Goal: Use online tool/utility: Utilize a website feature to perform a specific function

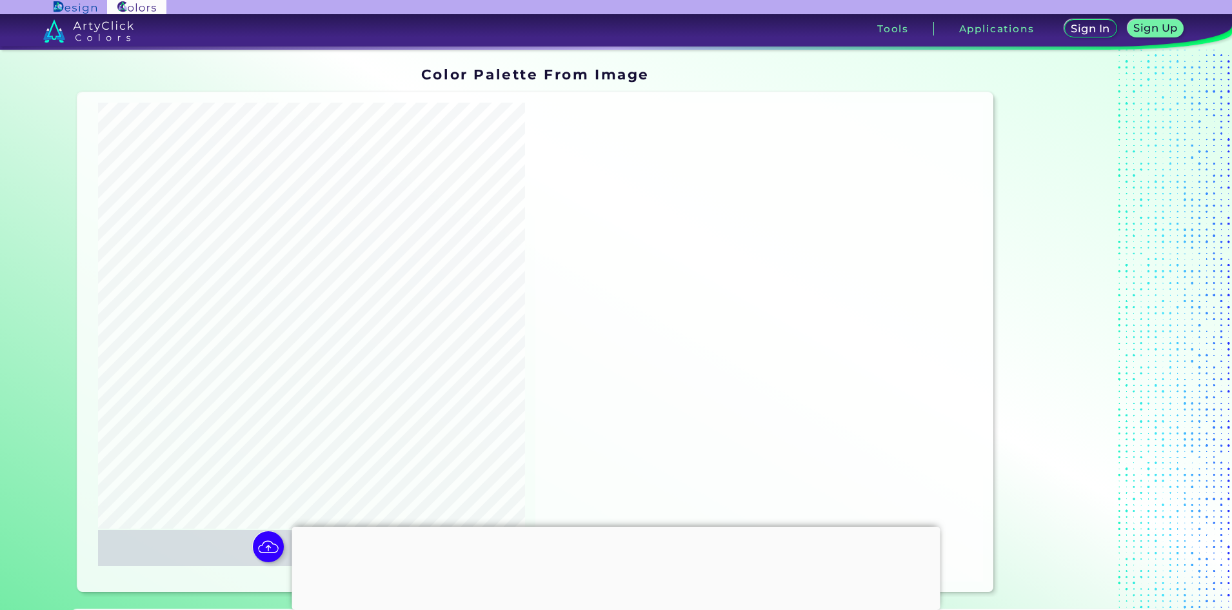
type input "#636881"
type input "#22382c"
type input "#cadd7e"
type input "#f0edeb"
type input "#b29ca1"
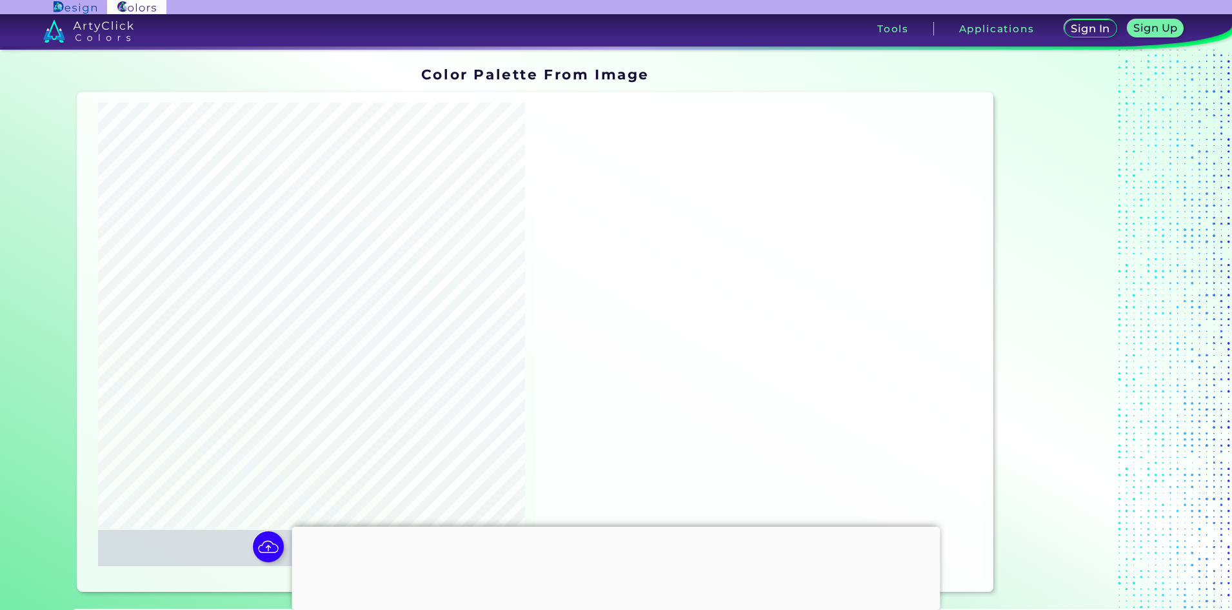
type input "#fbfafa"
type input "#b6b2b8"
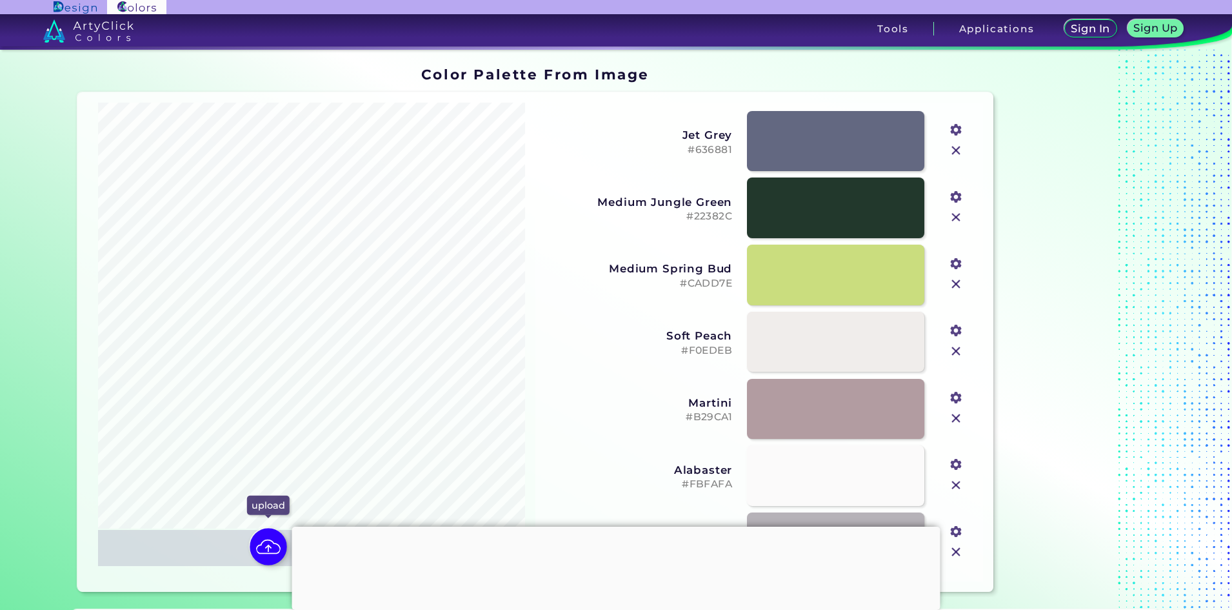
click at [268, 547] on img at bounding box center [268, 546] width 37 height 37
click at [0, 0] on input "file" at bounding box center [0, 0] width 0 height 0
type input "#b2aeb4"
type input "#afabb0"
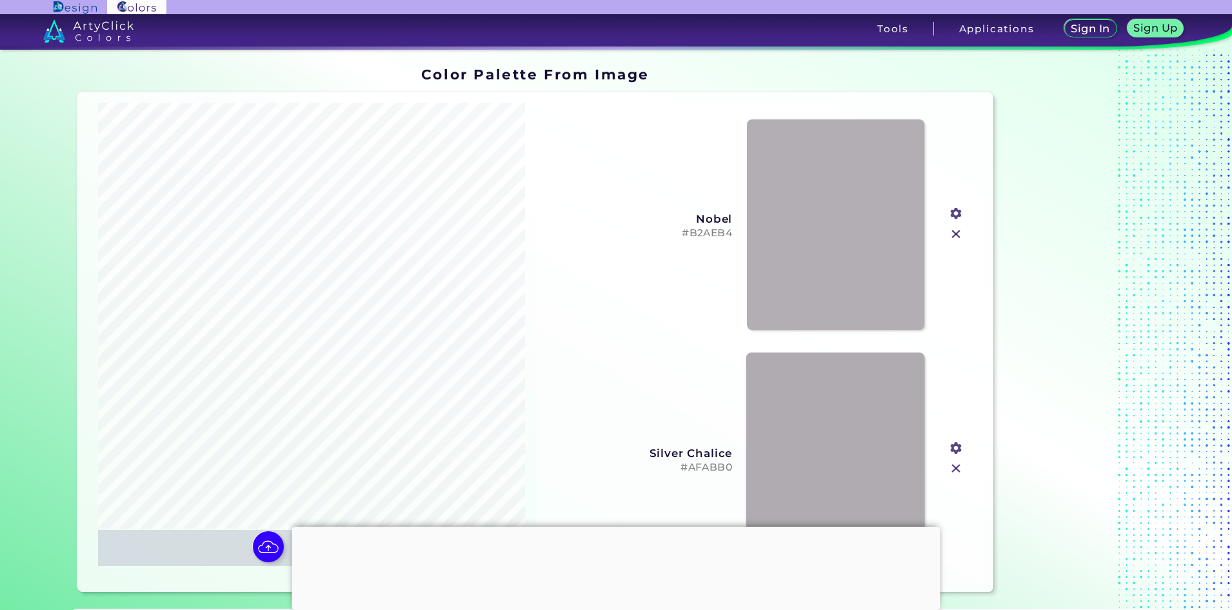
click at [803, 440] on link at bounding box center [836, 458] width 179 height 213
